Goal: Task Accomplishment & Management: Manage account settings

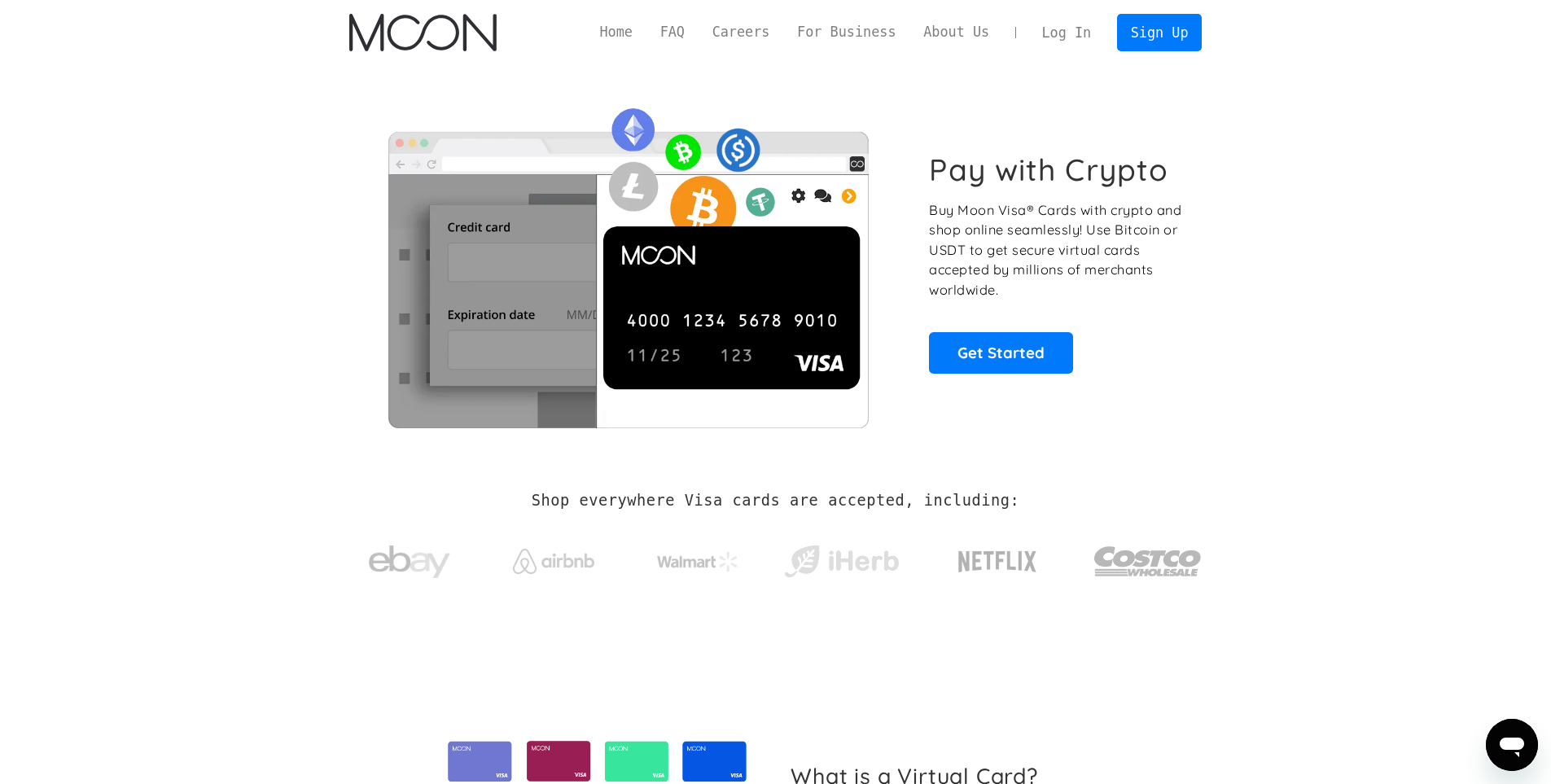
click at [1062, 36] on link "Log In" at bounding box center [1067, 33] width 77 height 36
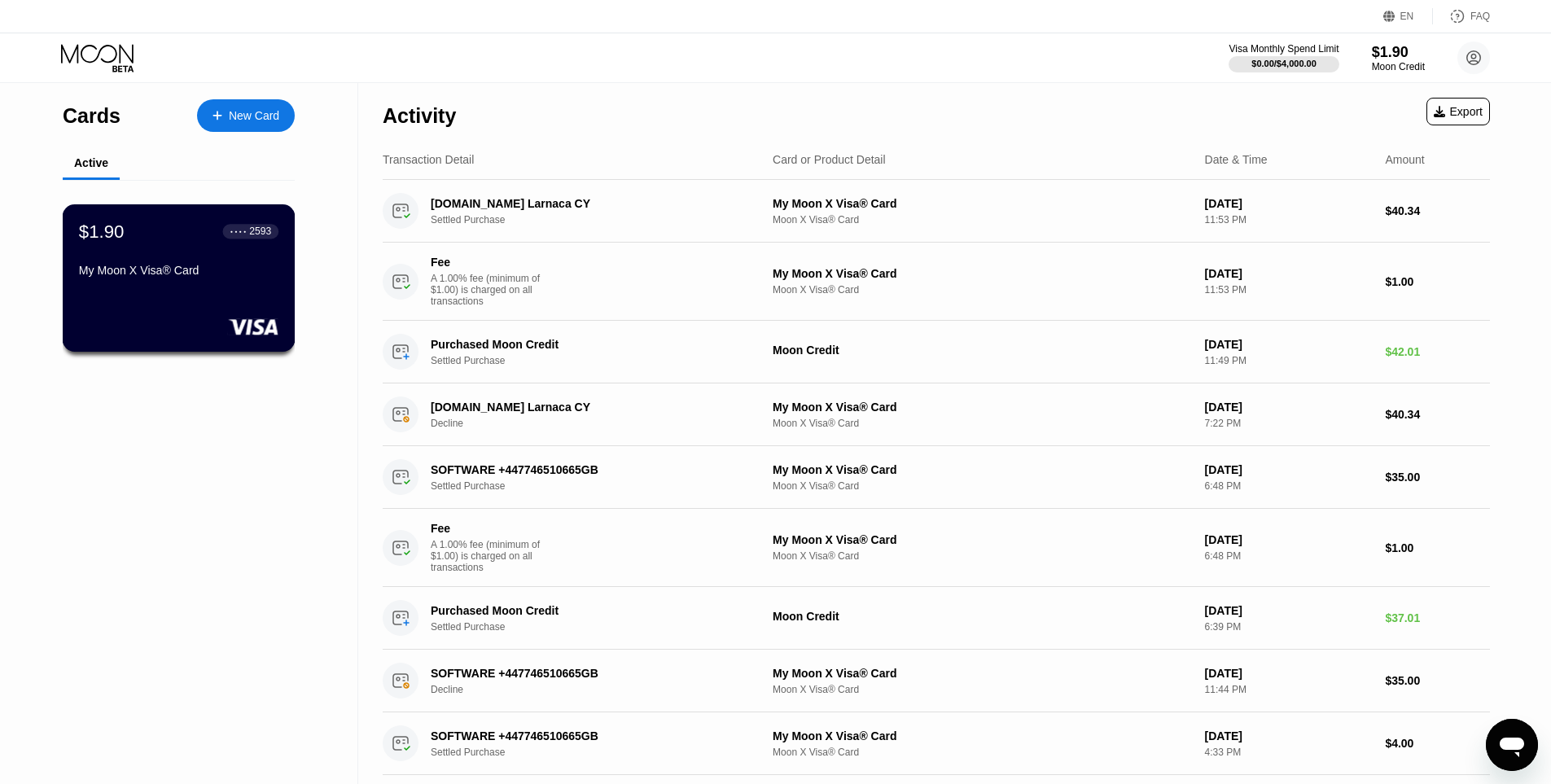
click at [182, 276] on div "My Moon X Visa® Card" at bounding box center [179, 270] width 200 height 13
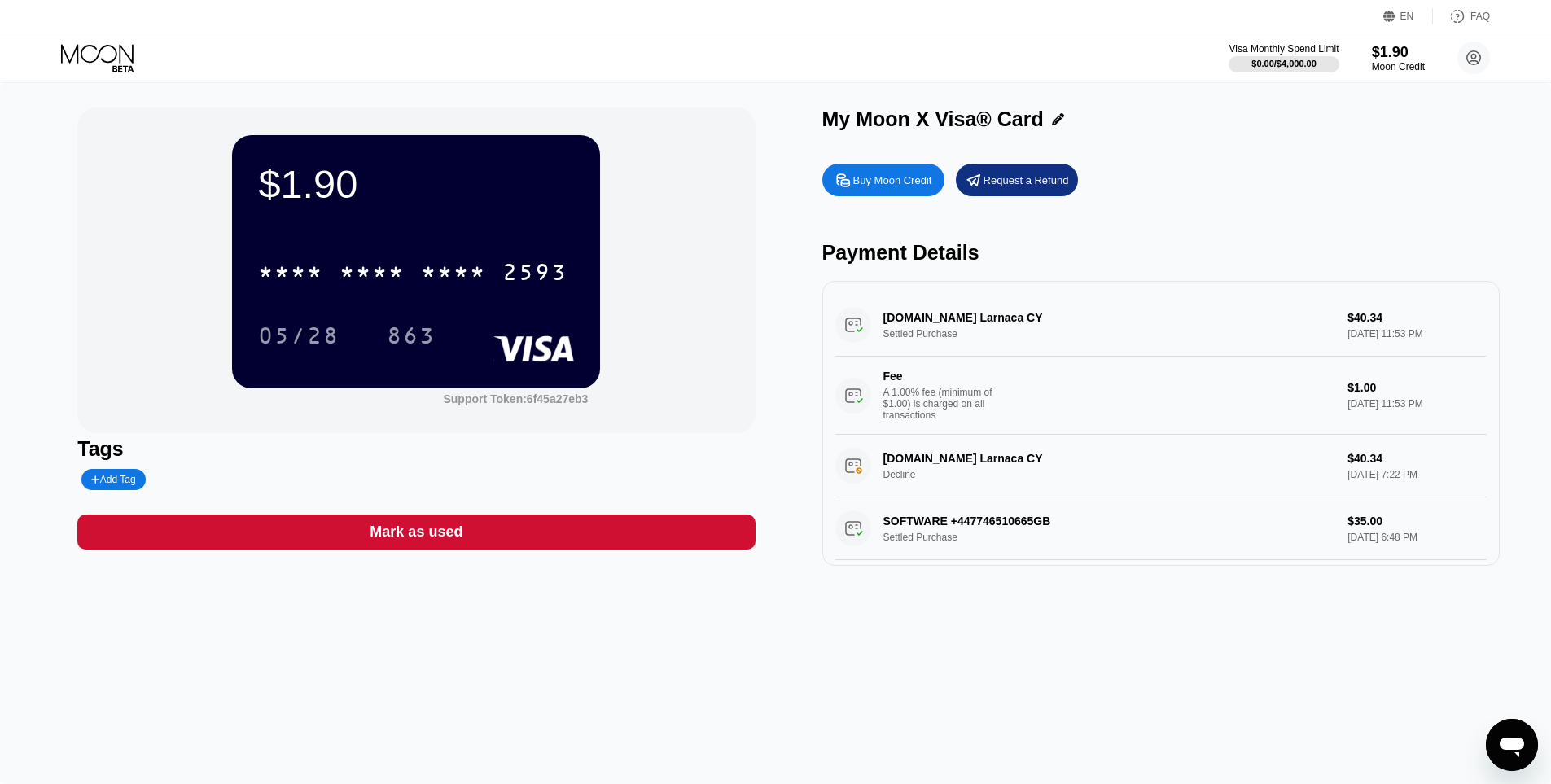
click at [466, 273] on div "* * * *" at bounding box center [453, 274] width 65 height 26
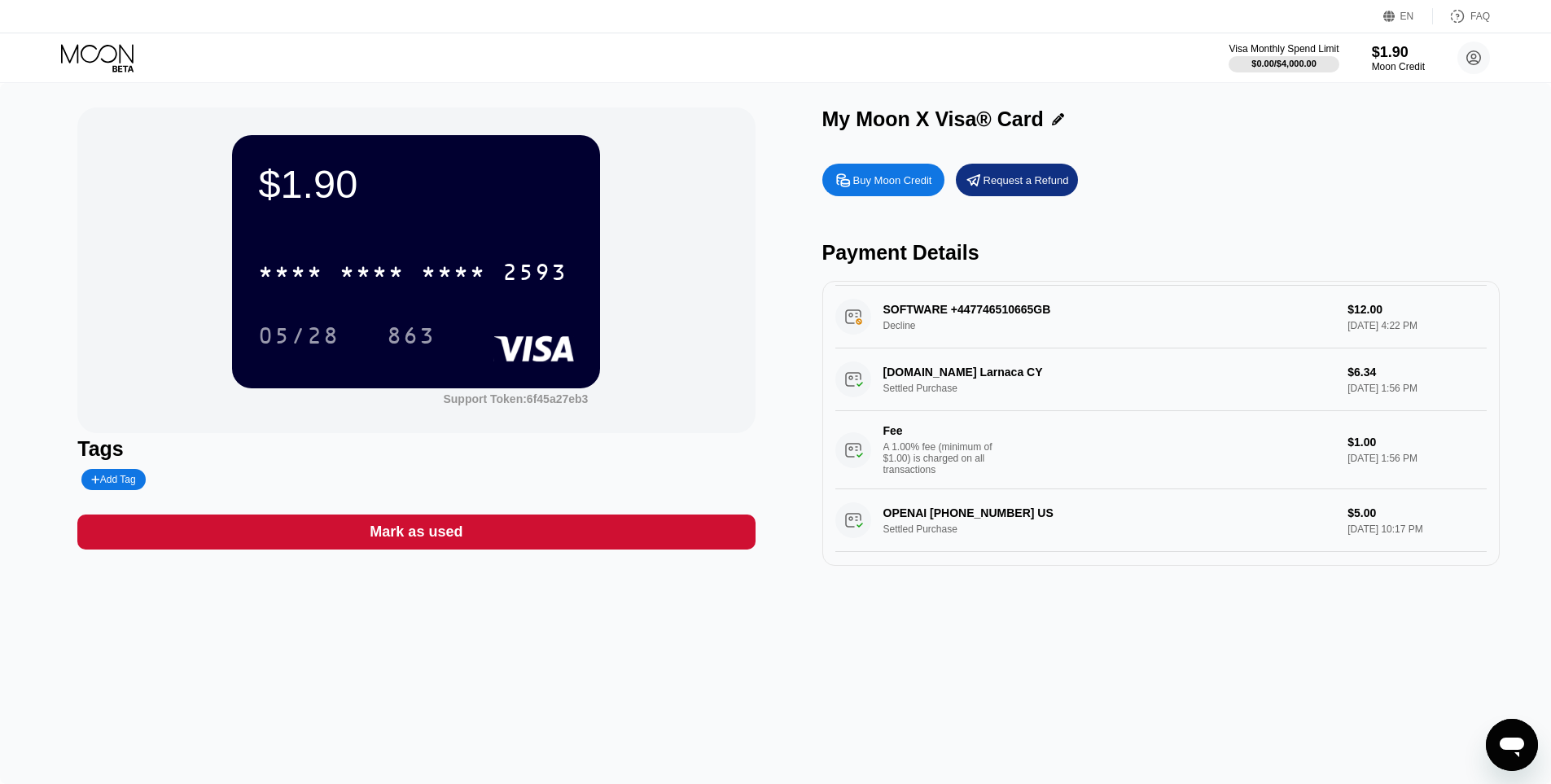
scroll to position [570, 0]
